Goal: Transaction & Acquisition: Book appointment/travel/reservation

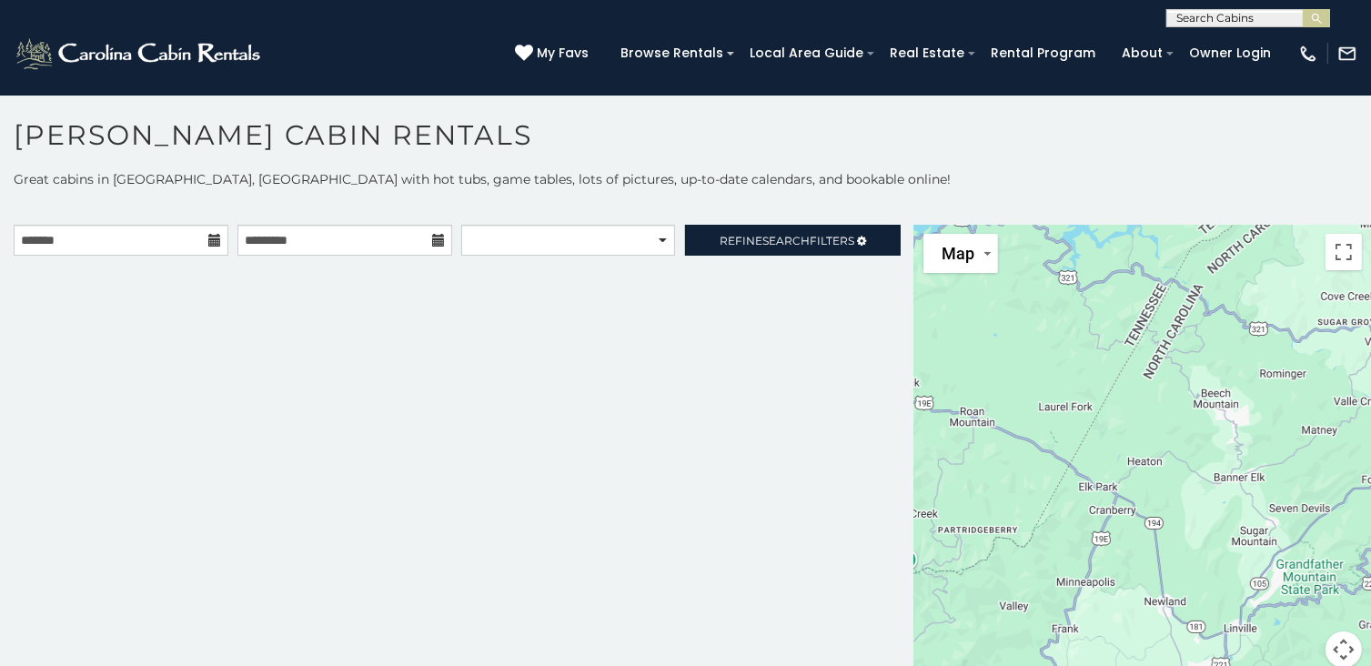
scroll to position [9, 0]
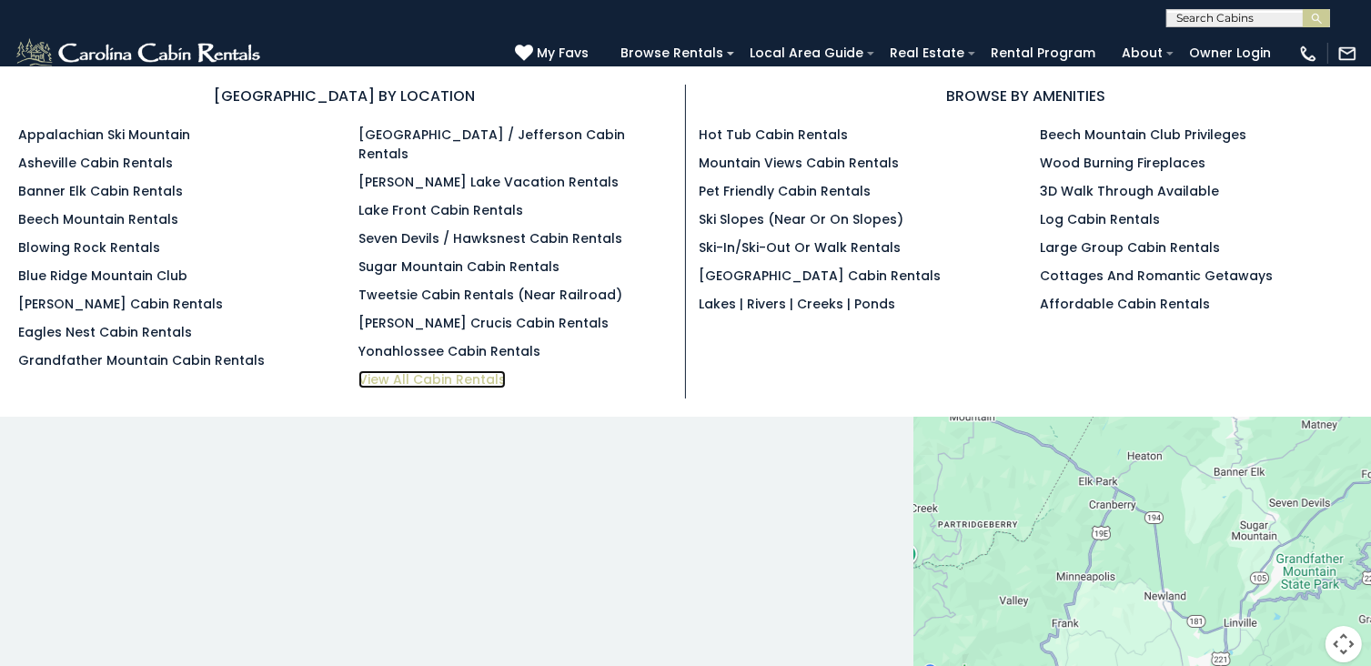
click at [407, 370] on link "View All Cabin Rentals" at bounding box center [431, 379] width 147 height 18
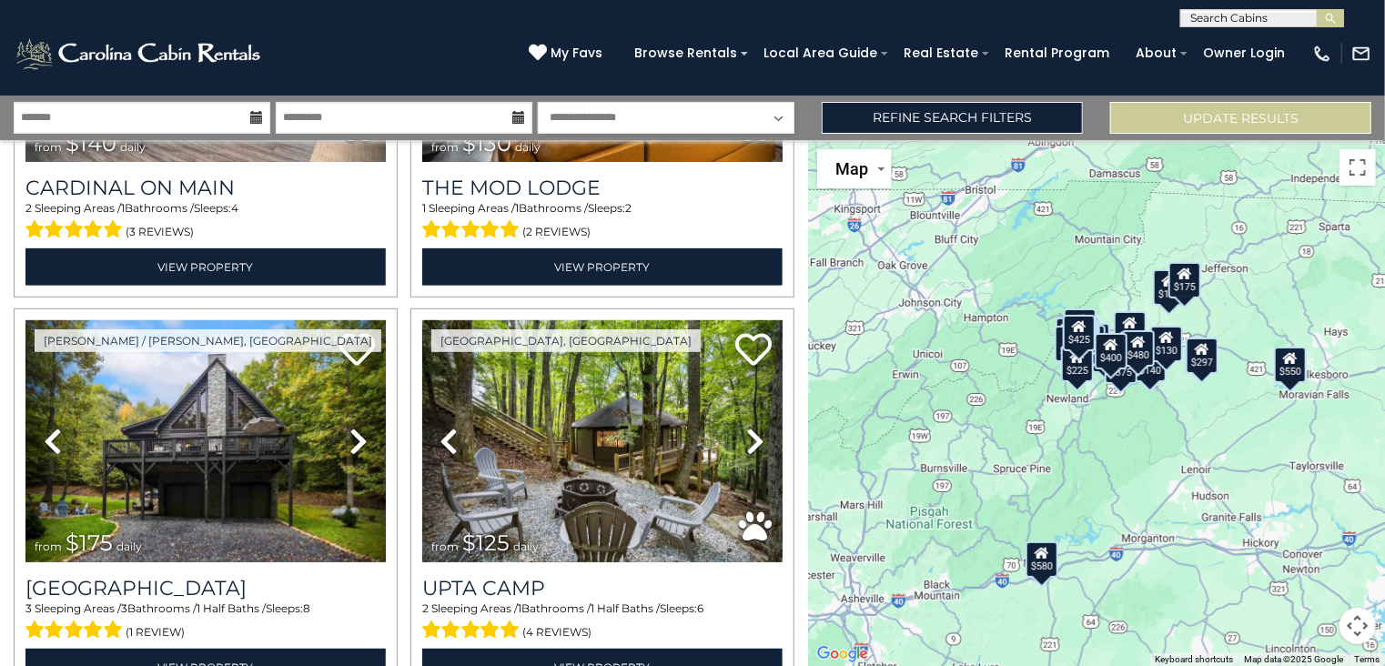
scroll to position [3908, 0]
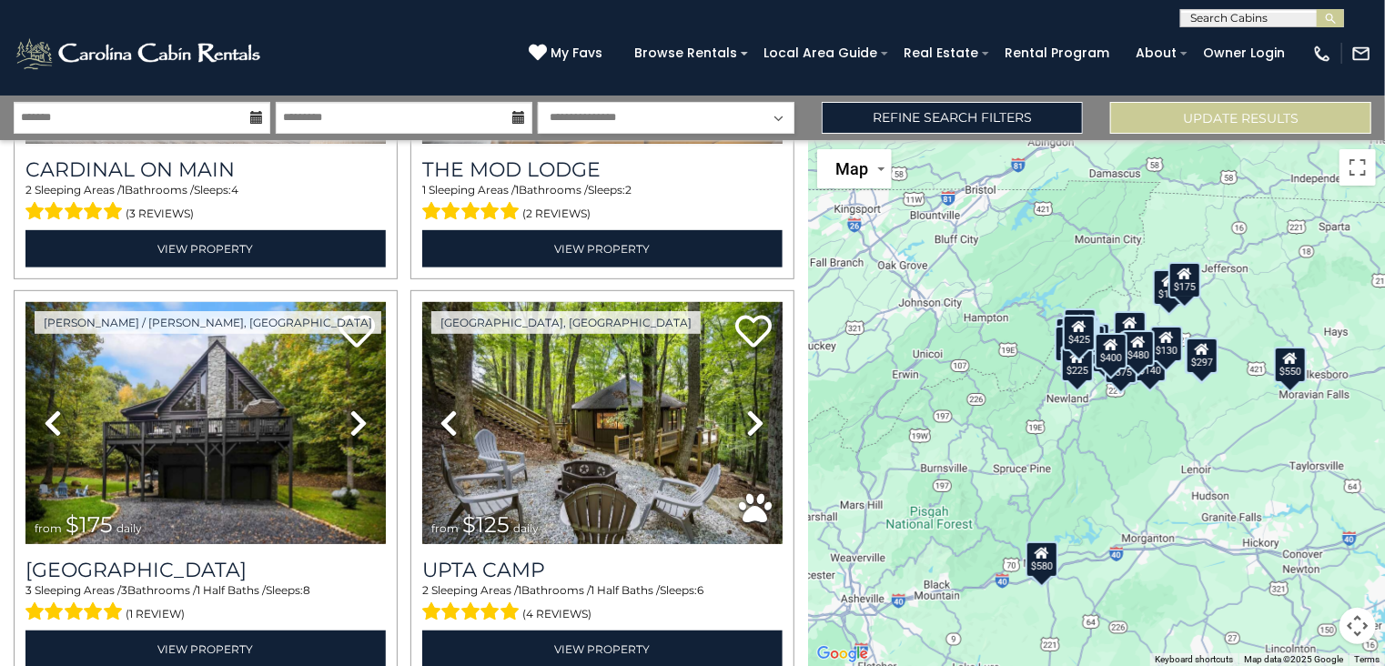
drag, startPoint x: 801, startPoint y: 180, endPoint x: 799, endPoint y: 499, distance: 318.4
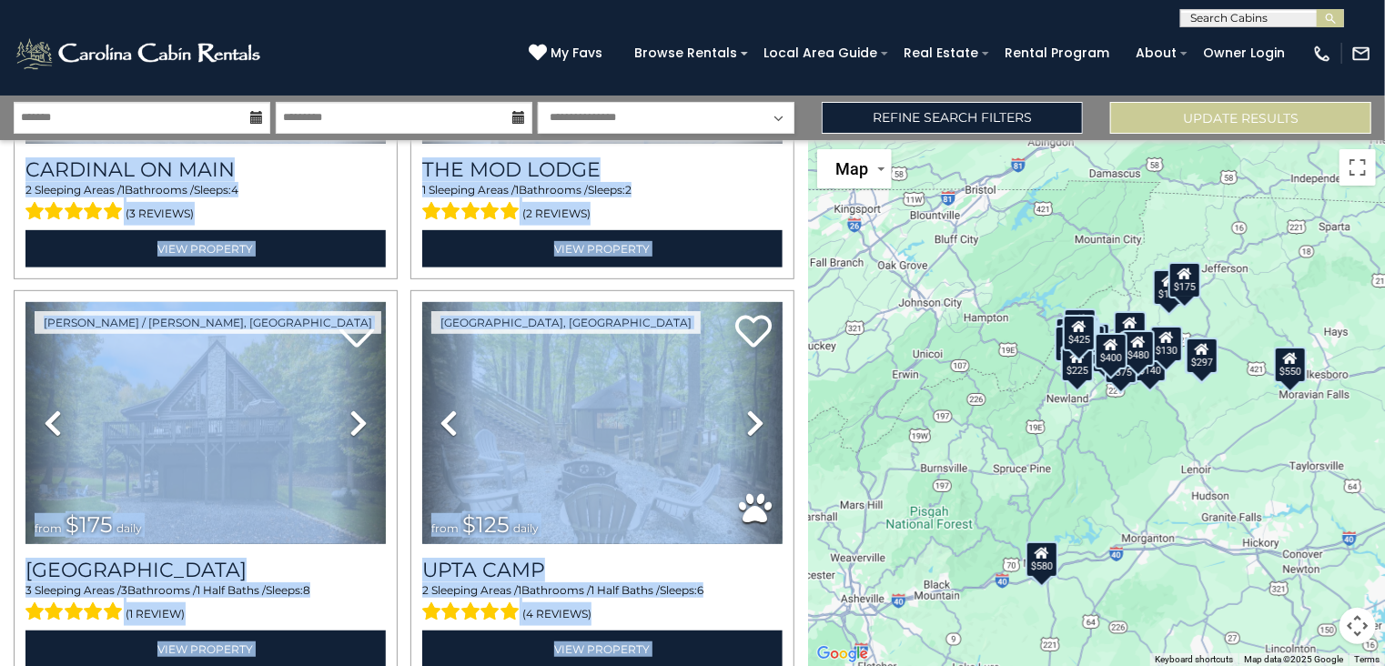
click at [799, 499] on div "**********" at bounding box center [404, 403] width 808 height 526
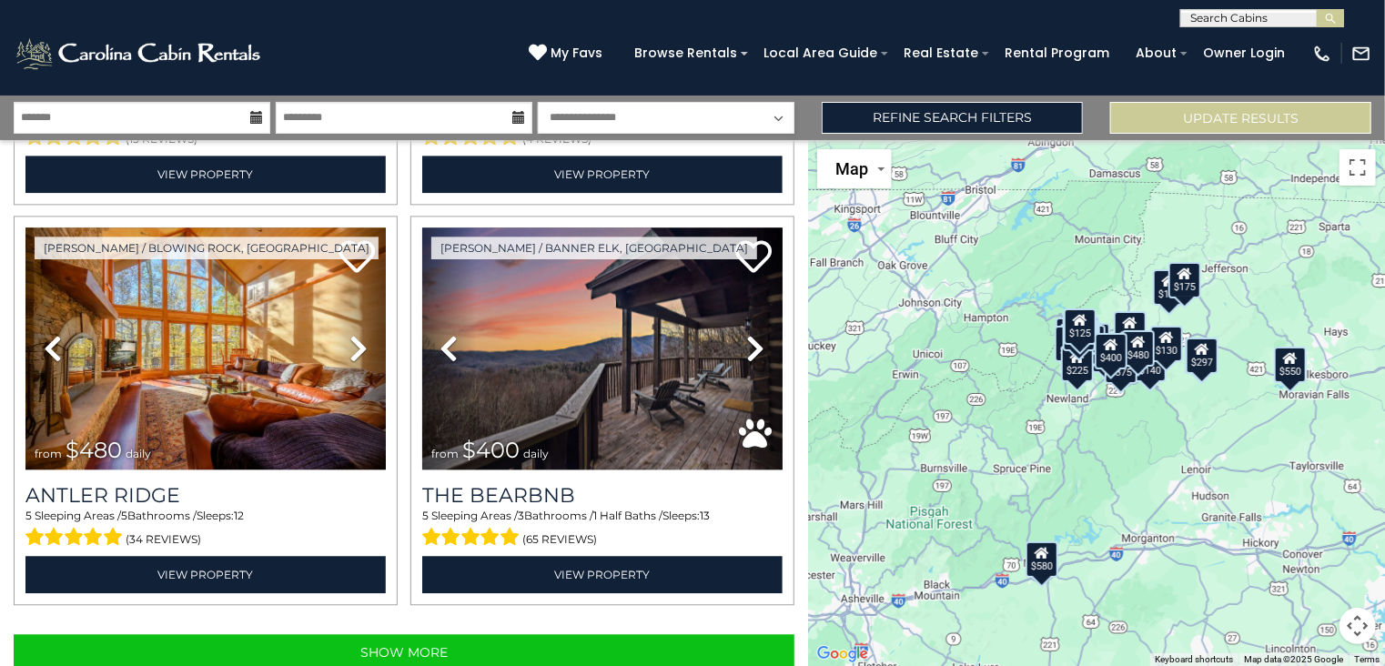
scroll to position [5586, 0]
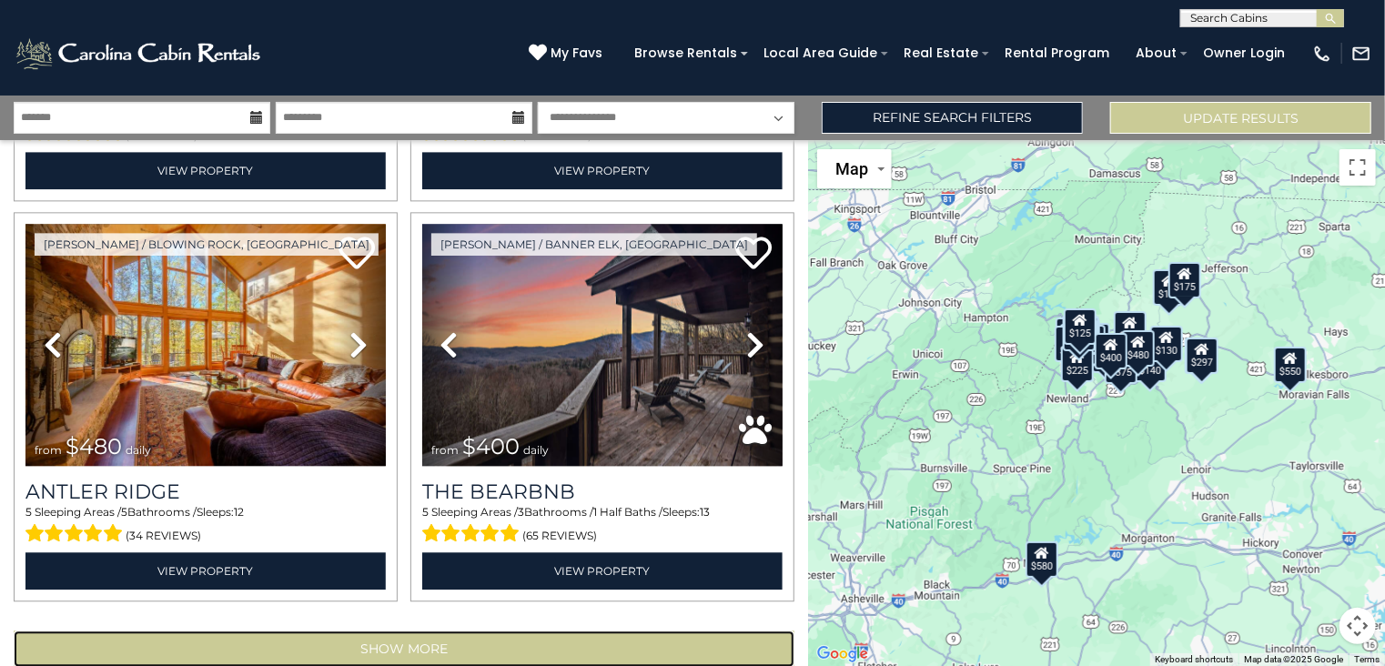
click at [404, 630] on button "Show More" at bounding box center [404, 648] width 781 height 36
